Goal: Transaction & Acquisition: Purchase product/service

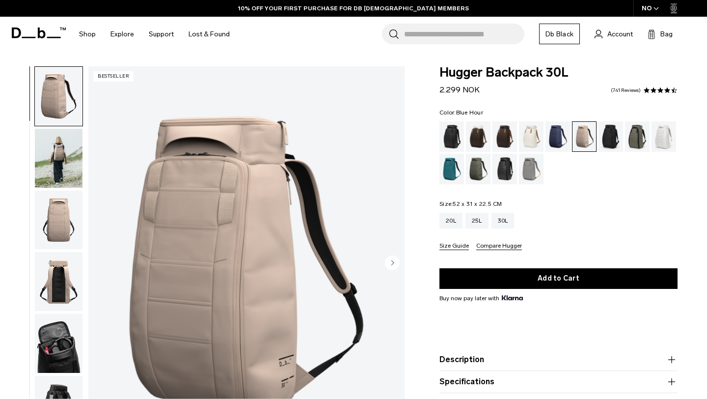
click at [557, 139] on div "Blue Hour" at bounding box center [558, 136] width 25 height 30
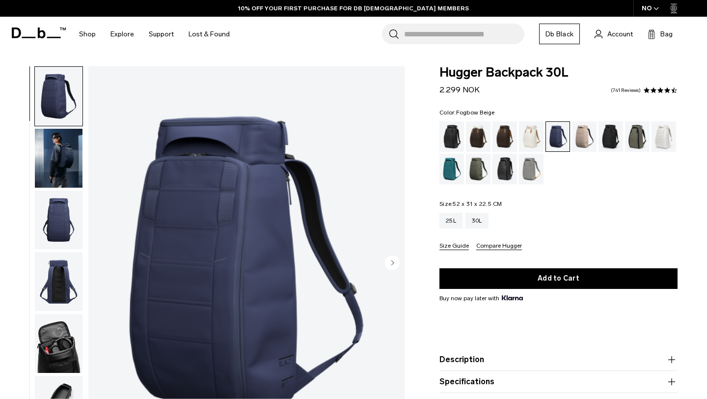
click at [586, 133] on div "Fogbow Beige" at bounding box center [584, 136] width 25 height 30
